Goal: Task Accomplishment & Management: Manage account settings

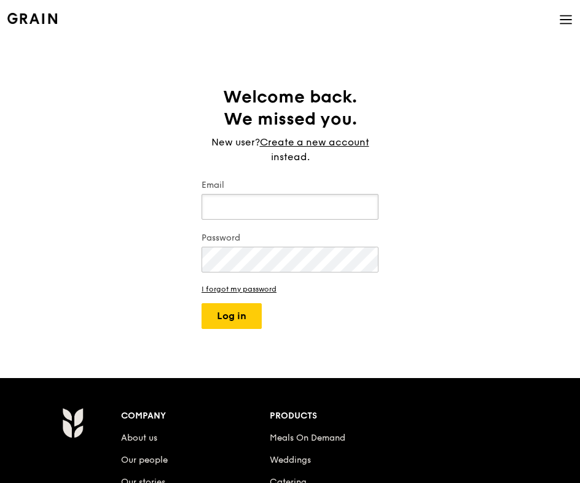
click at [234, 203] on input "Email" at bounding box center [289, 207] width 177 height 26
type input "[EMAIL_ADDRESS][DOMAIN_NAME]"
click at [201, 303] on button "Log in" at bounding box center [231, 316] width 60 height 26
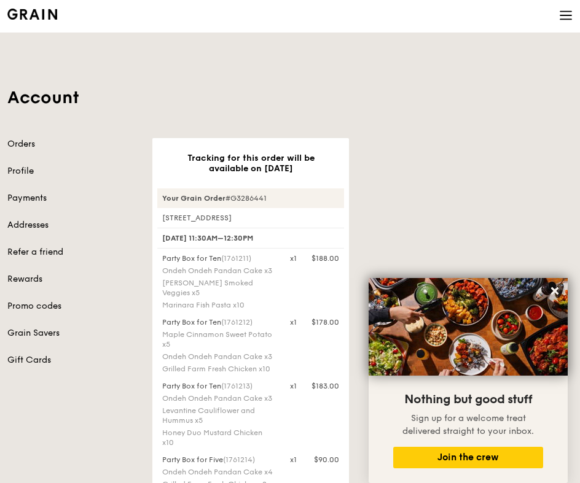
scroll to position [16, 0]
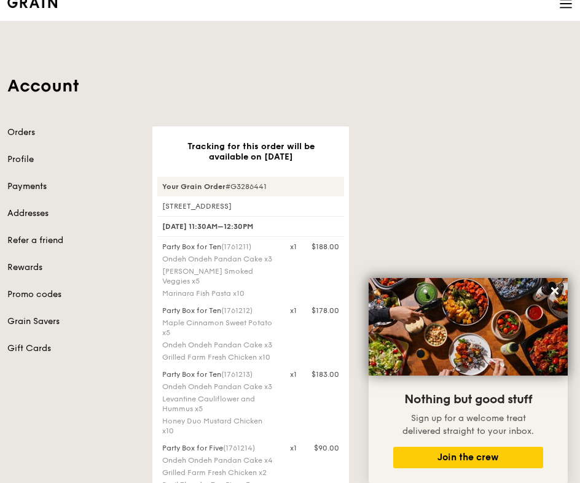
click at [38, 182] on link "Payments" at bounding box center [72, 187] width 130 height 12
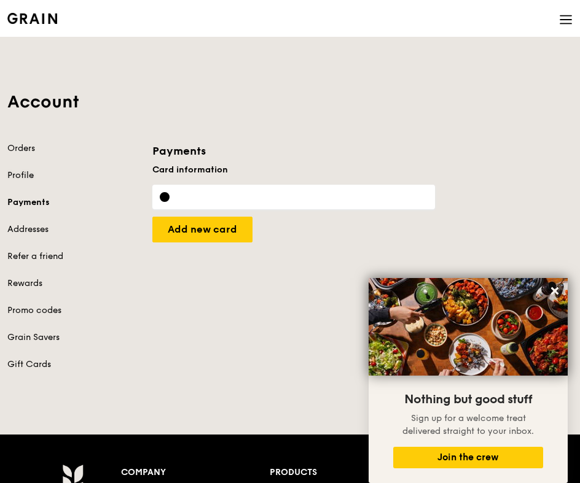
click at [22, 172] on link "Profile" at bounding box center [72, 176] width 130 height 12
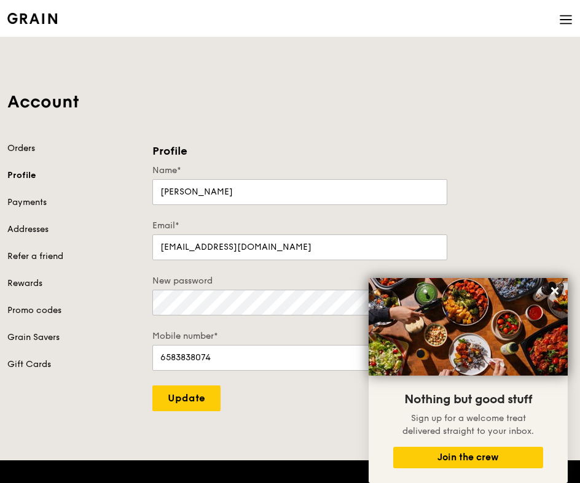
click at [22, 147] on link "Orders" at bounding box center [72, 148] width 130 height 12
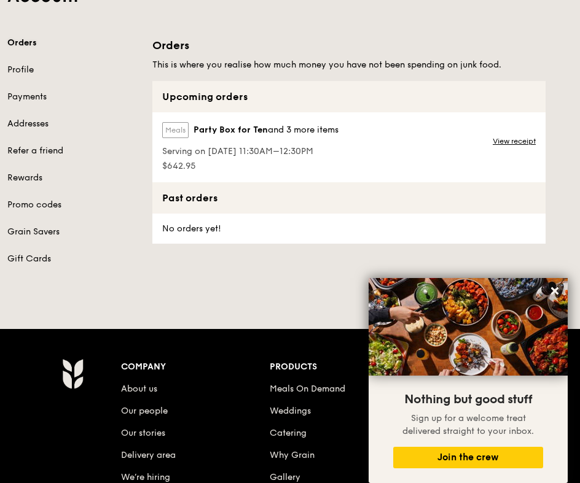
scroll to position [109, 0]
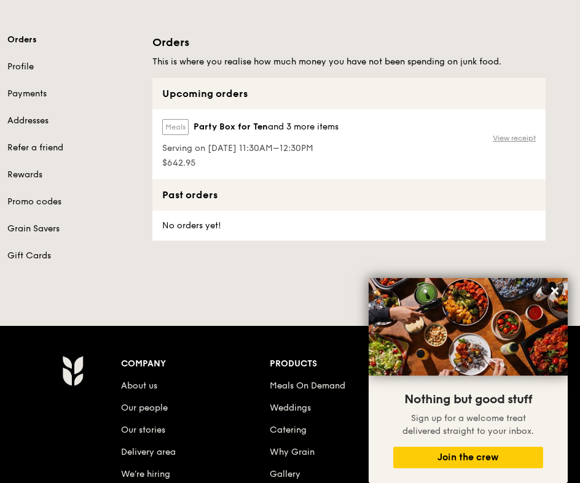
click at [518, 135] on link "View receipt" at bounding box center [514, 138] width 43 height 10
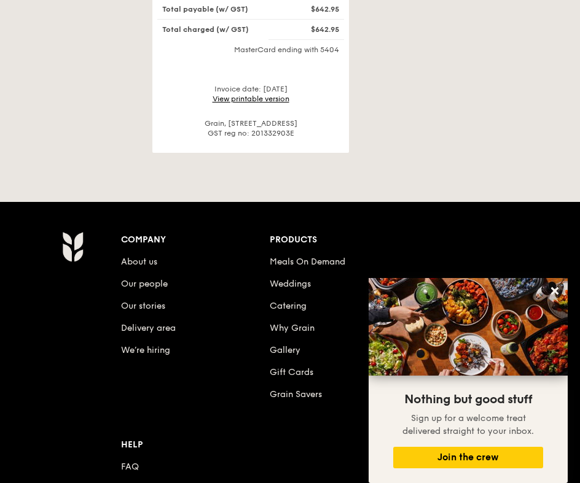
scroll to position [725, 0]
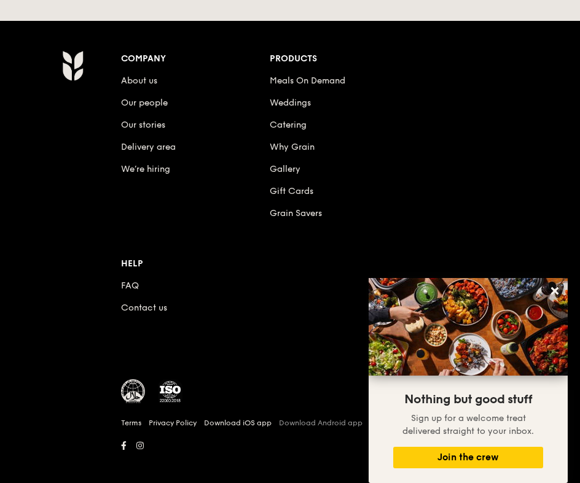
click at [345, 418] on link "Download Android app" at bounding box center [321, 423] width 84 height 10
